Goal: Transaction & Acquisition: Purchase product/service

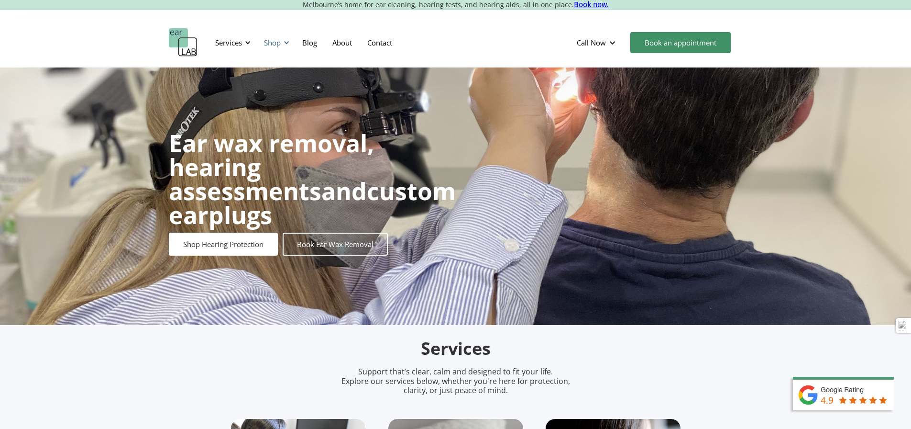
click at [278, 46] on div "Shop" at bounding box center [272, 43] width 17 height 10
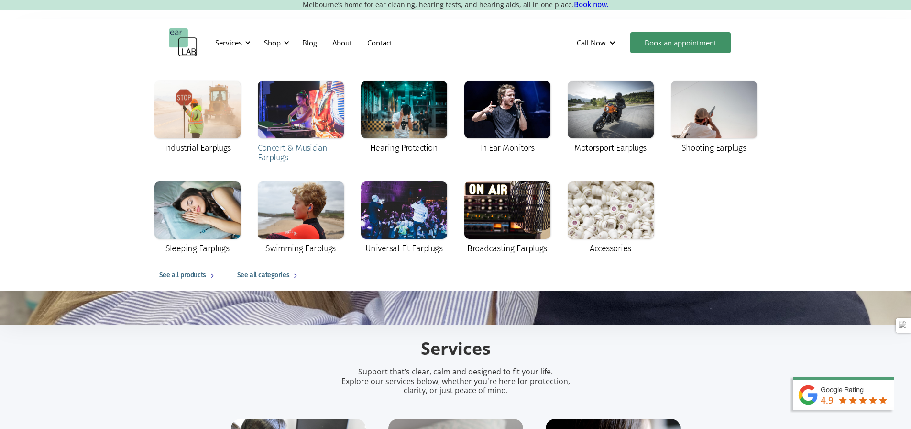
click at [302, 133] on div at bounding box center [301, 109] width 86 height 57
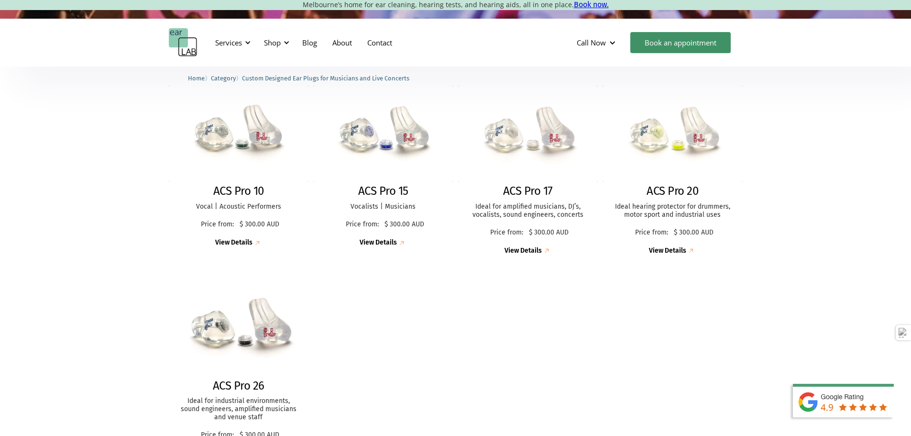
scroll to position [239, 0]
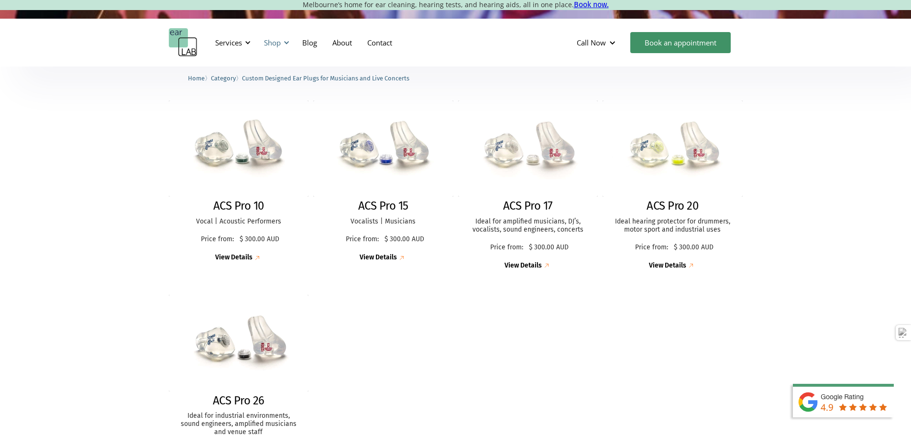
click at [289, 47] on div "Shop" at bounding box center [275, 42] width 34 height 29
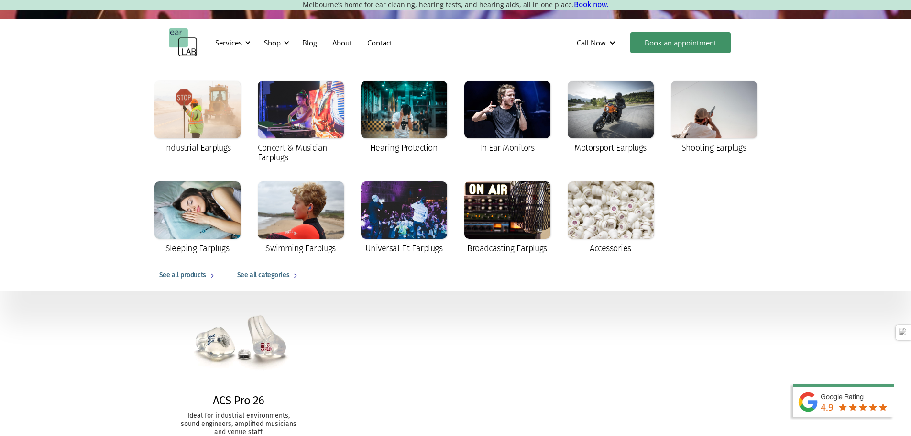
click at [427, 370] on div "ACS Pro 10 Vocal | Acoustic Performers Price from: $ 300.00 AUD Price: $ 300.00…" at bounding box center [456, 287] width 574 height 392
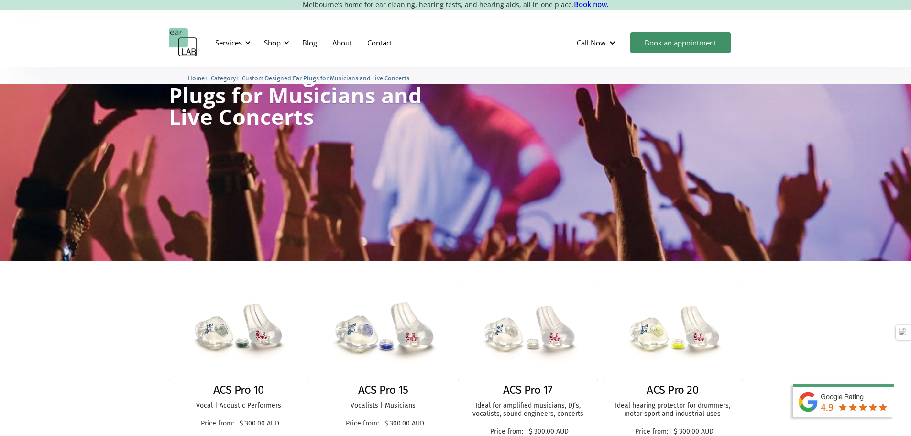
scroll to position [0, 0]
